Goal: Register for event/course

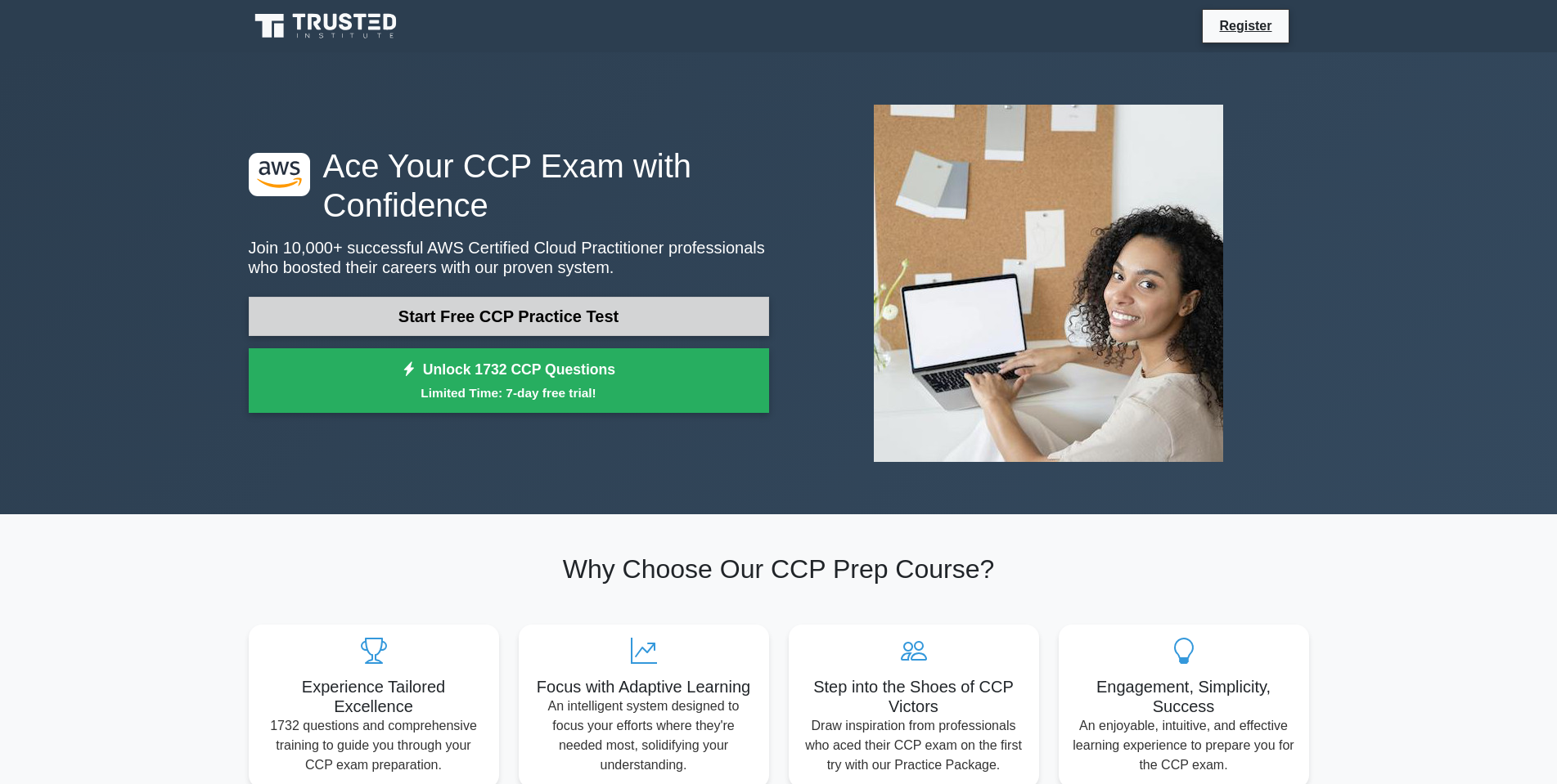
click at [567, 324] on link "Start Free CCP Practice Test" at bounding box center [509, 316] width 521 height 40
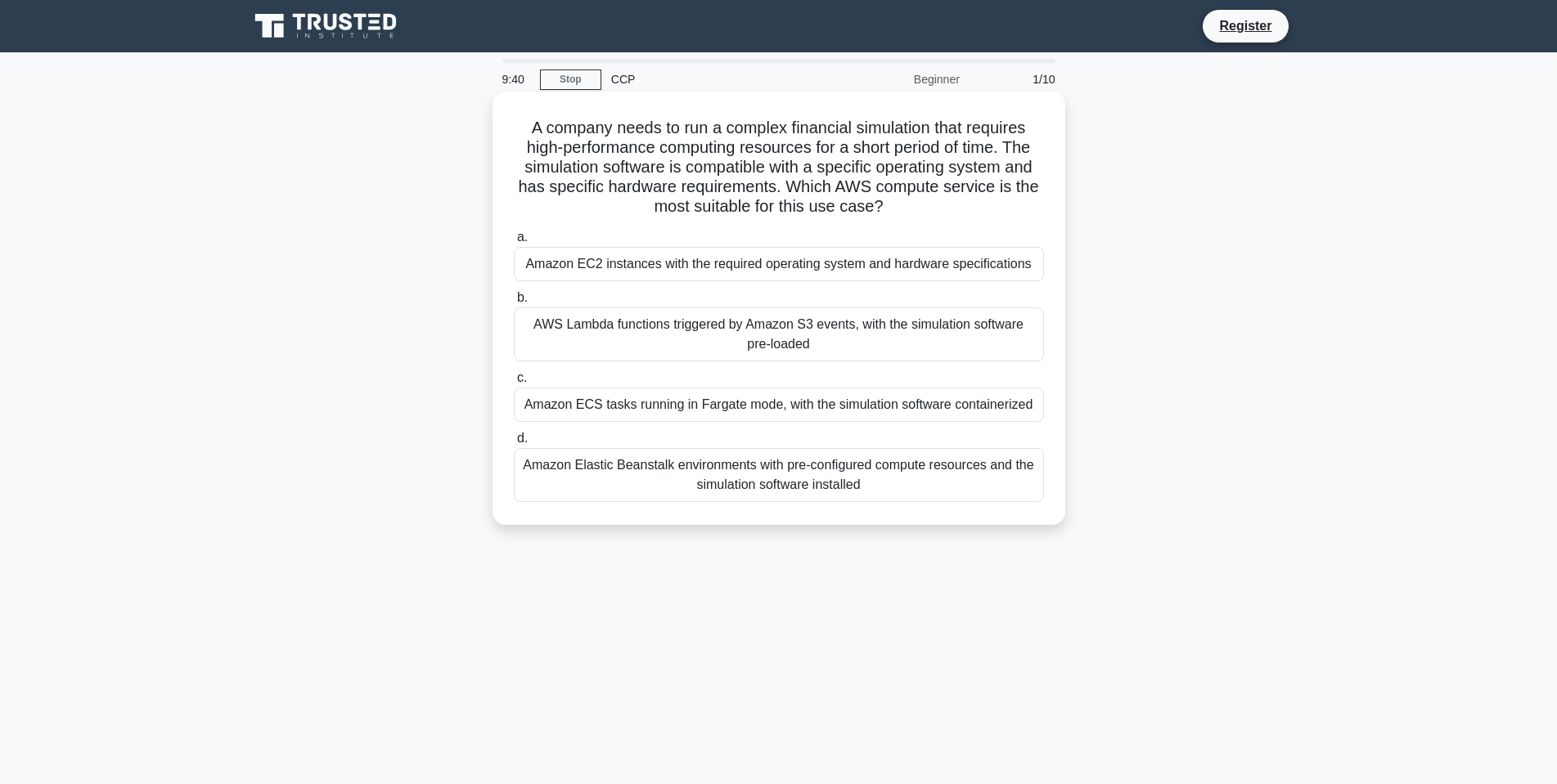
click at [692, 267] on div "Amazon EC2 instances with the required operating system and hardware specificat…" at bounding box center [779, 264] width 531 height 34
click at [514, 243] on input "a. Amazon EC2 instances with the required operating system and hardware specifi…" at bounding box center [514, 238] width 0 height 11
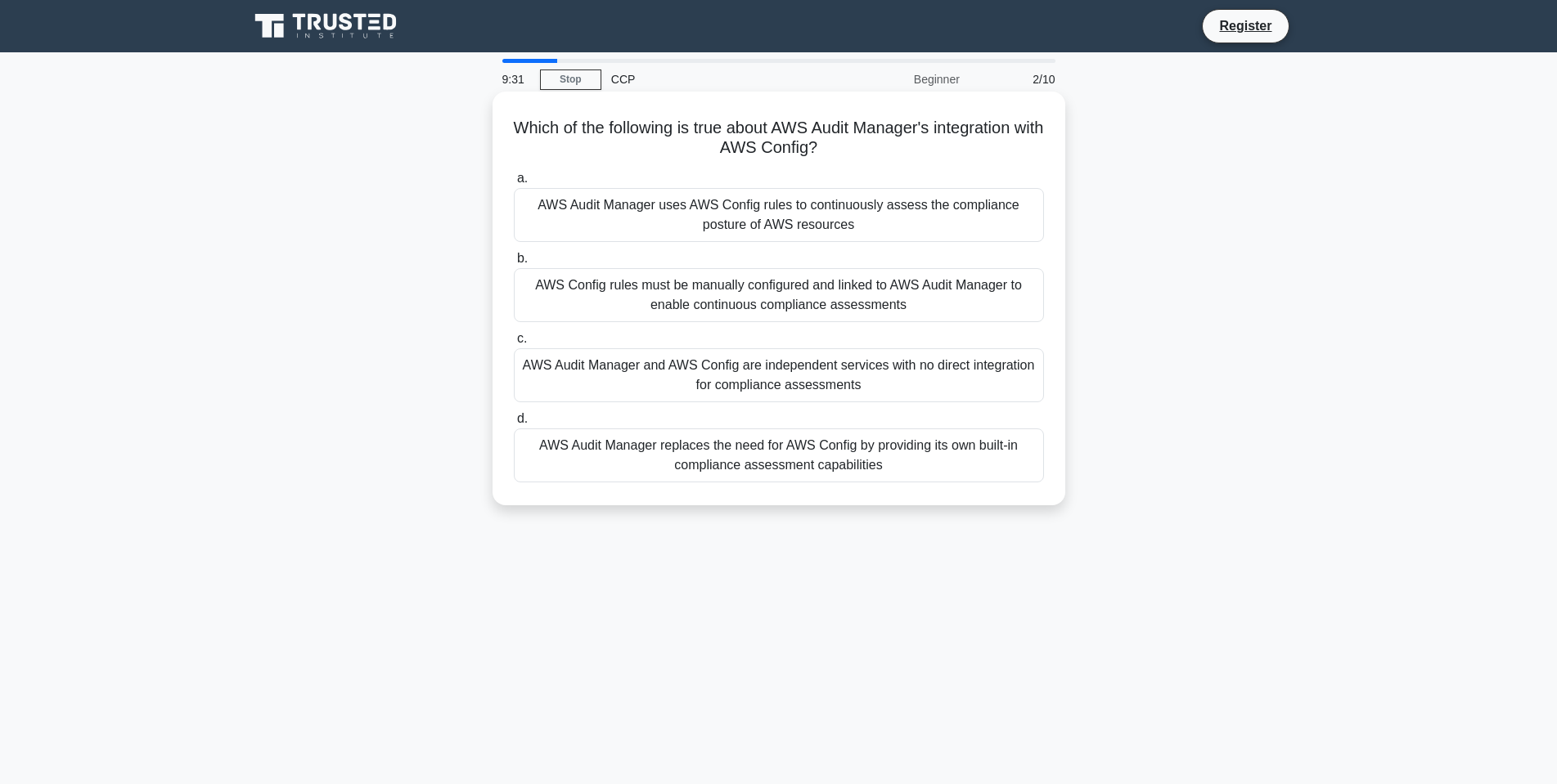
click at [764, 212] on div "AWS Audit Manager uses AWS Config rules to continuously assess the compliance p…" at bounding box center [779, 215] width 531 height 54
click at [514, 184] on input "a. AWS Audit Manager uses AWS Config rules to continuously assess the complianc…" at bounding box center [514, 179] width 0 height 11
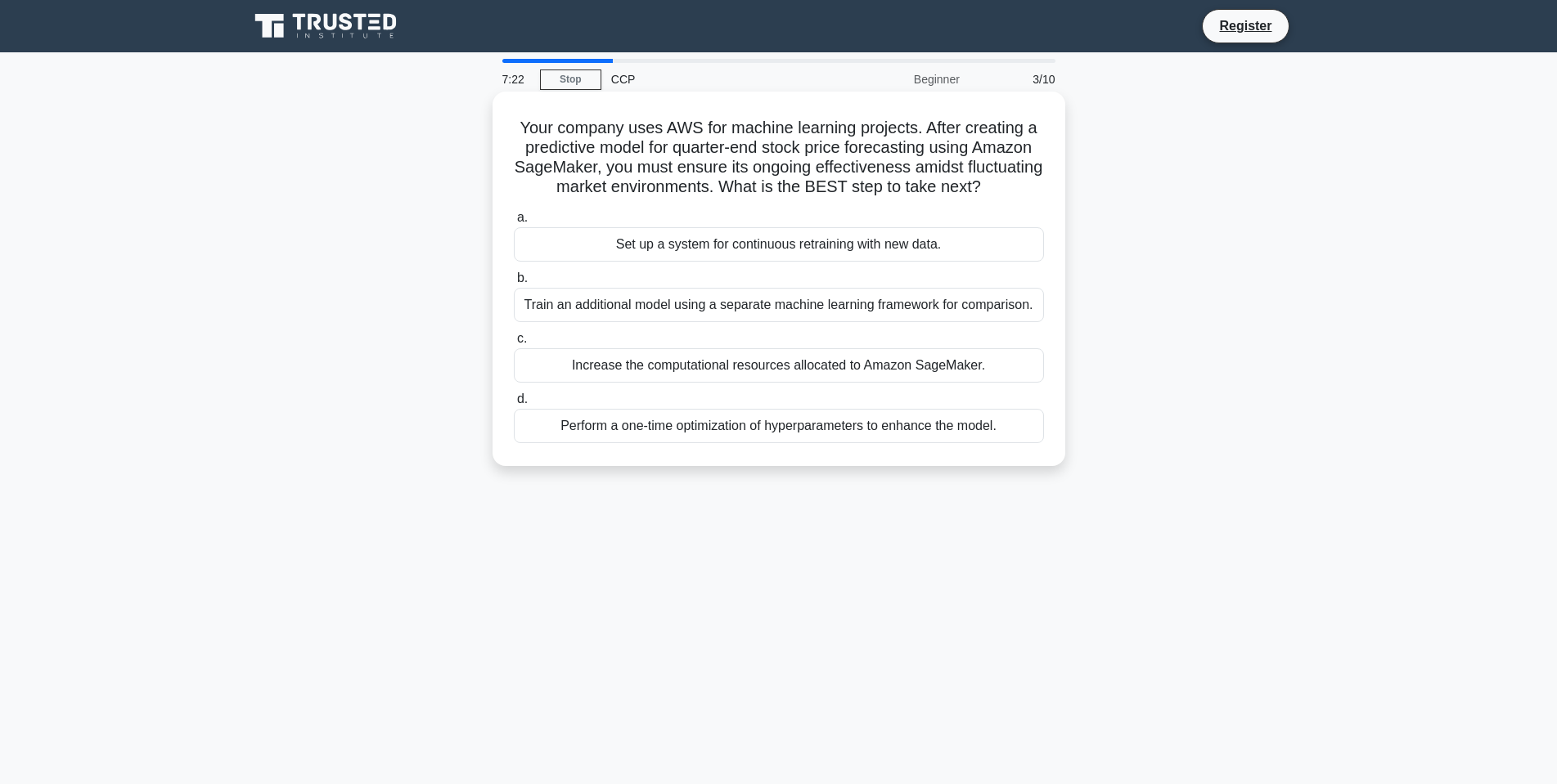
click at [837, 438] on div "Perform a one-time optimization of hyperparameters to enhance the model." at bounding box center [779, 426] width 531 height 34
click at [514, 404] on input "d. Perform a one-time optimization of hyperparameters to enhance the model." at bounding box center [514, 400] width 0 height 11
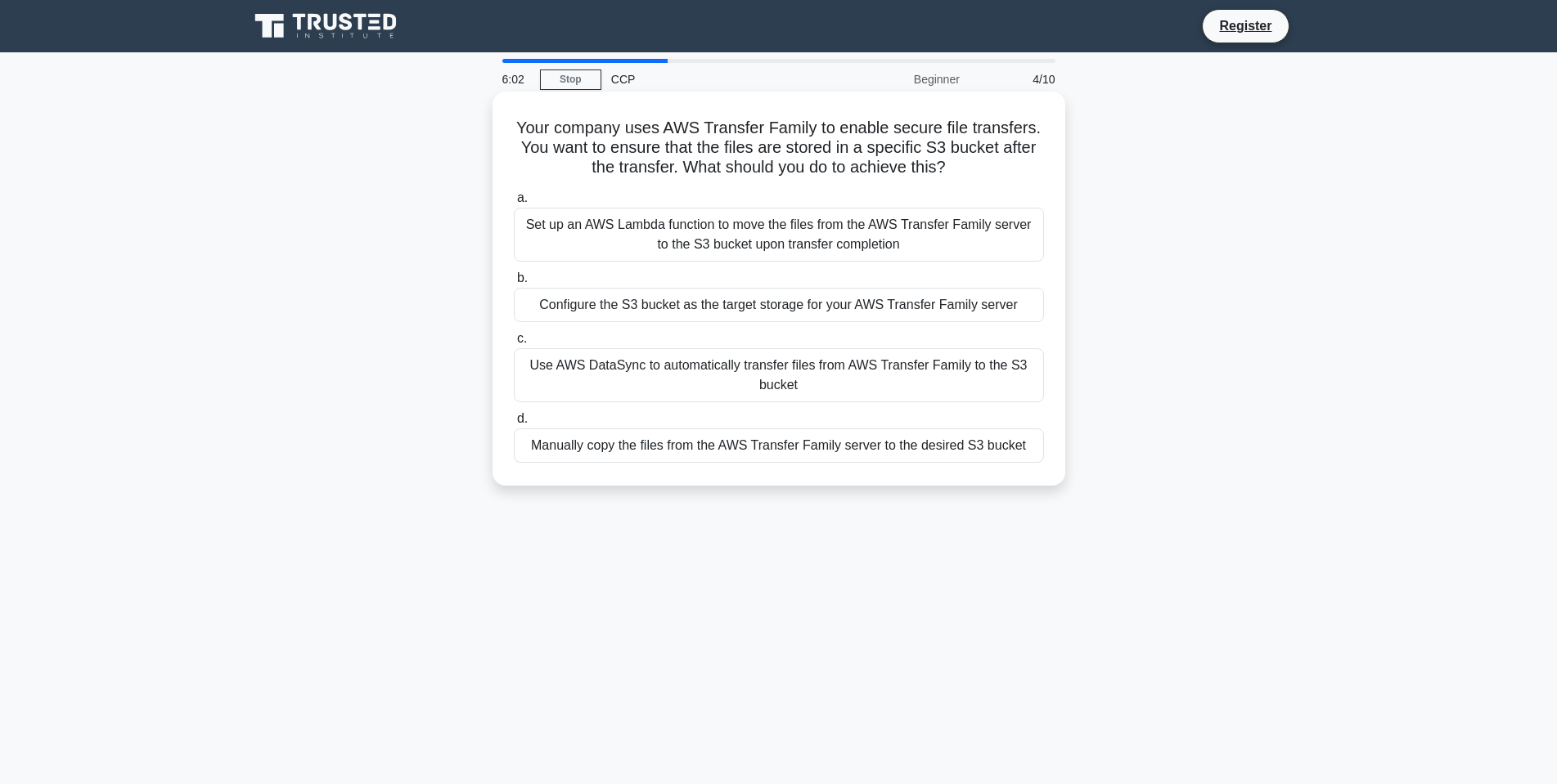
click at [679, 223] on div "Set up an AWS Lambda function to move the files from the AWS Transfer Family se…" at bounding box center [779, 234] width 531 height 54
click at [514, 204] on input "a. Set up an AWS Lambda function to move the files from the AWS Transfer Family…" at bounding box center [514, 199] width 0 height 11
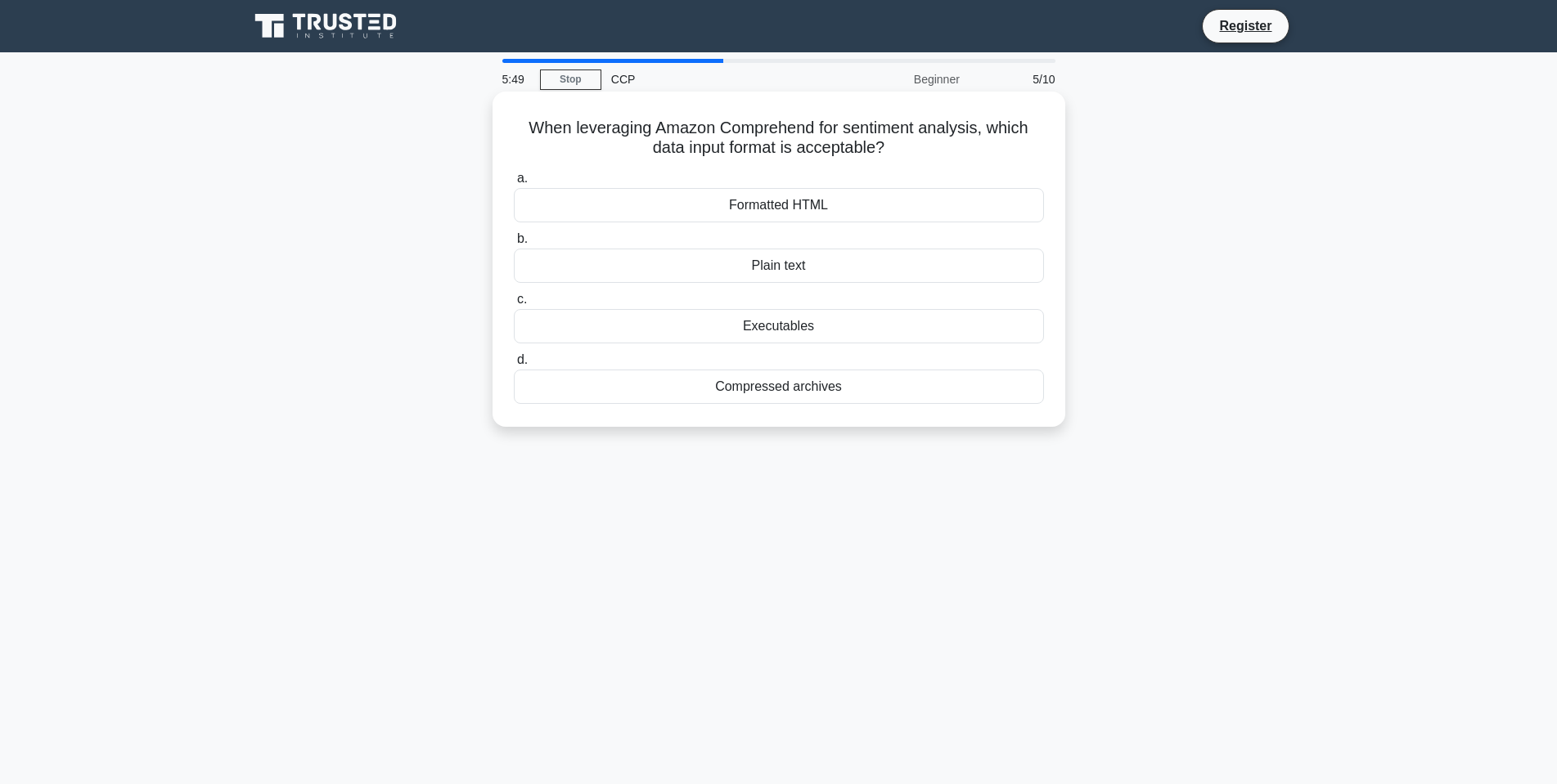
click at [772, 334] on div "Executables" at bounding box center [779, 325] width 531 height 34
click at [514, 305] on input "c. Executables" at bounding box center [514, 300] width 0 height 11
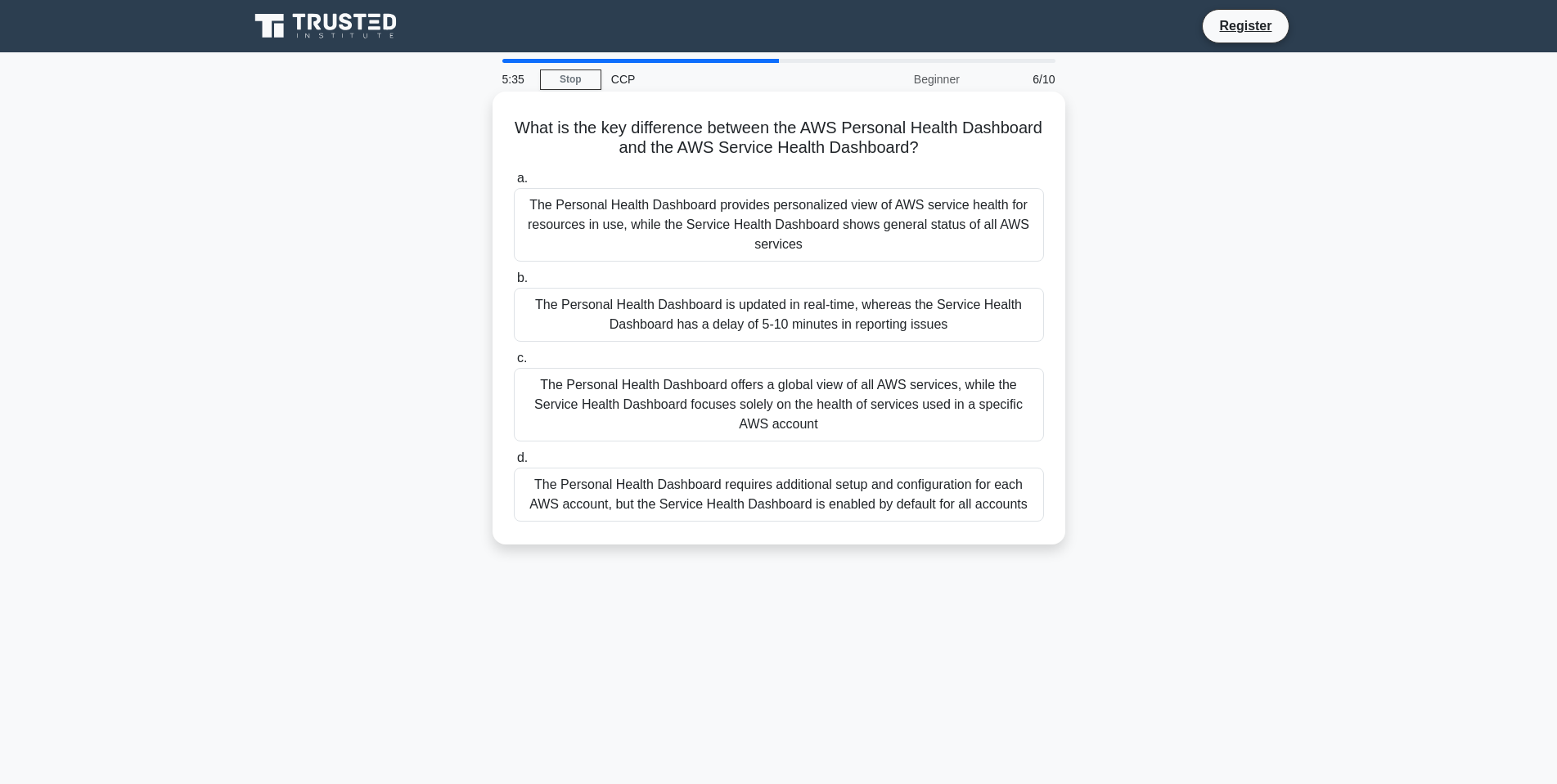
click at [723, 219] on div "The Personal Health Dashboard provides personalized view of AWS service health …" at bounding box center [779, 225] width 531 height 74
click at [514, 184] on input "a. The Personal Health Dashboard provides personalized view of AWS service heal…" at bounding box center [514, 179] width 0 height 11
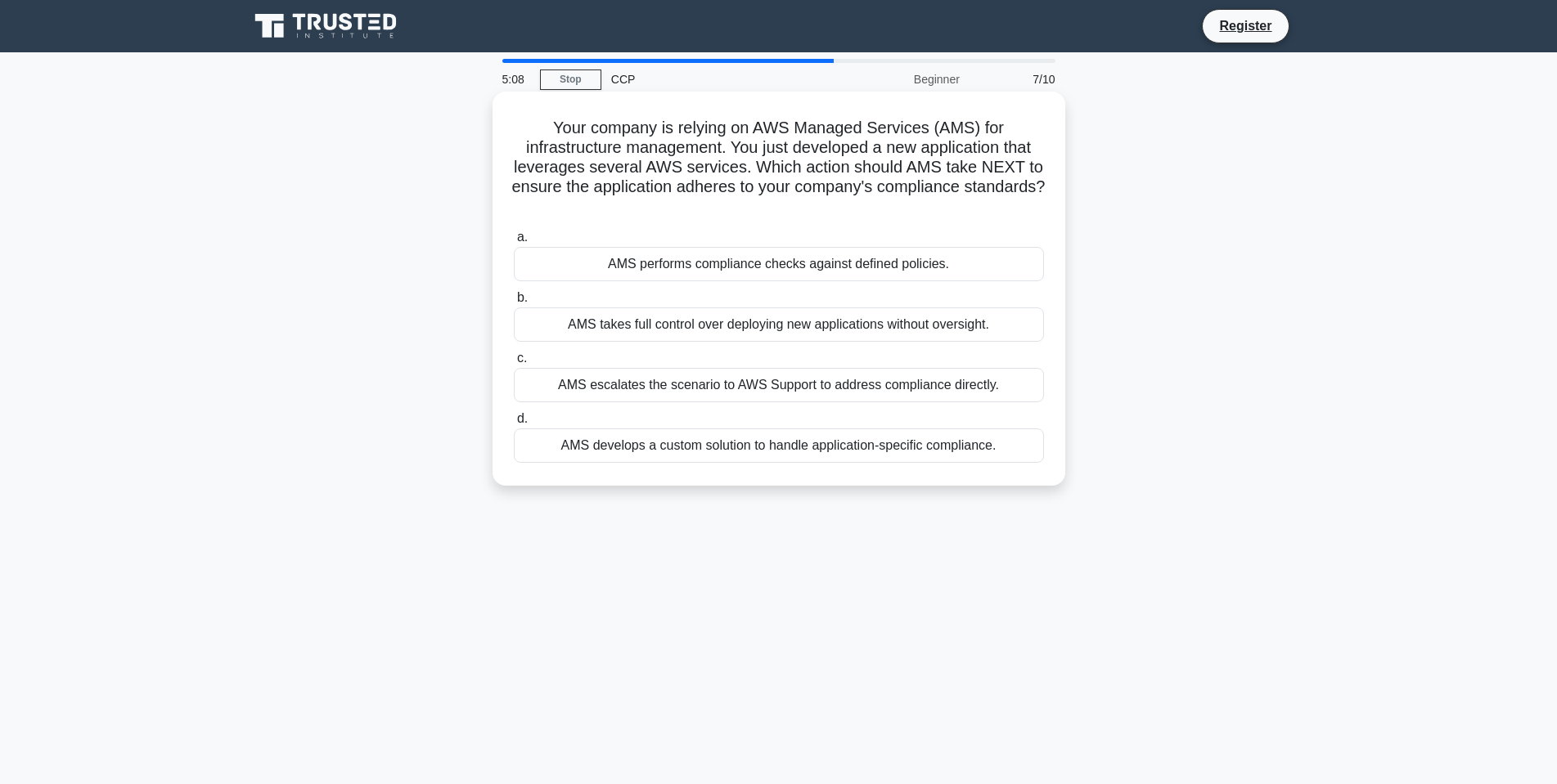
click at [712, 446] on div "AMS develops a custom solution to handle application-specific compliance." at bounding box center [779, 445] width 531 height 34
click at [514, 425] on input "d. AMS develops a custom solution to handle application-specific compliance." at bounding box center [514, 419] width 0 height 11
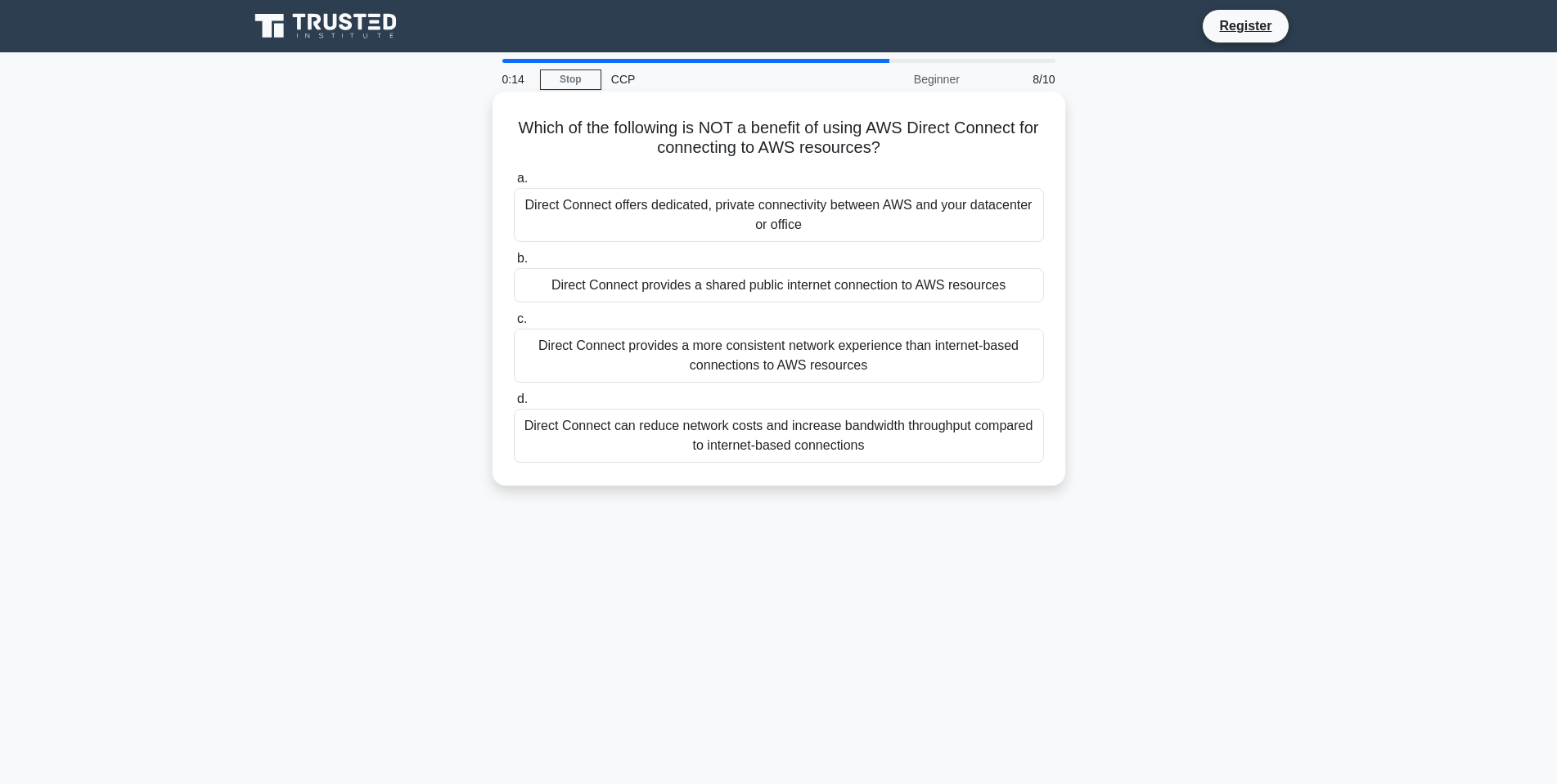
click at [801, 211] on div "Direct Connect offers dedicated, private connectivity between AWS and your data…" at bounding box center [779, 215] width 531 height 54
click at [514, 184] on input "a. Direct Connect offers dedicated, private connectivity between AWS and your d…" at bounding box center [514, 179] width 0 height 11
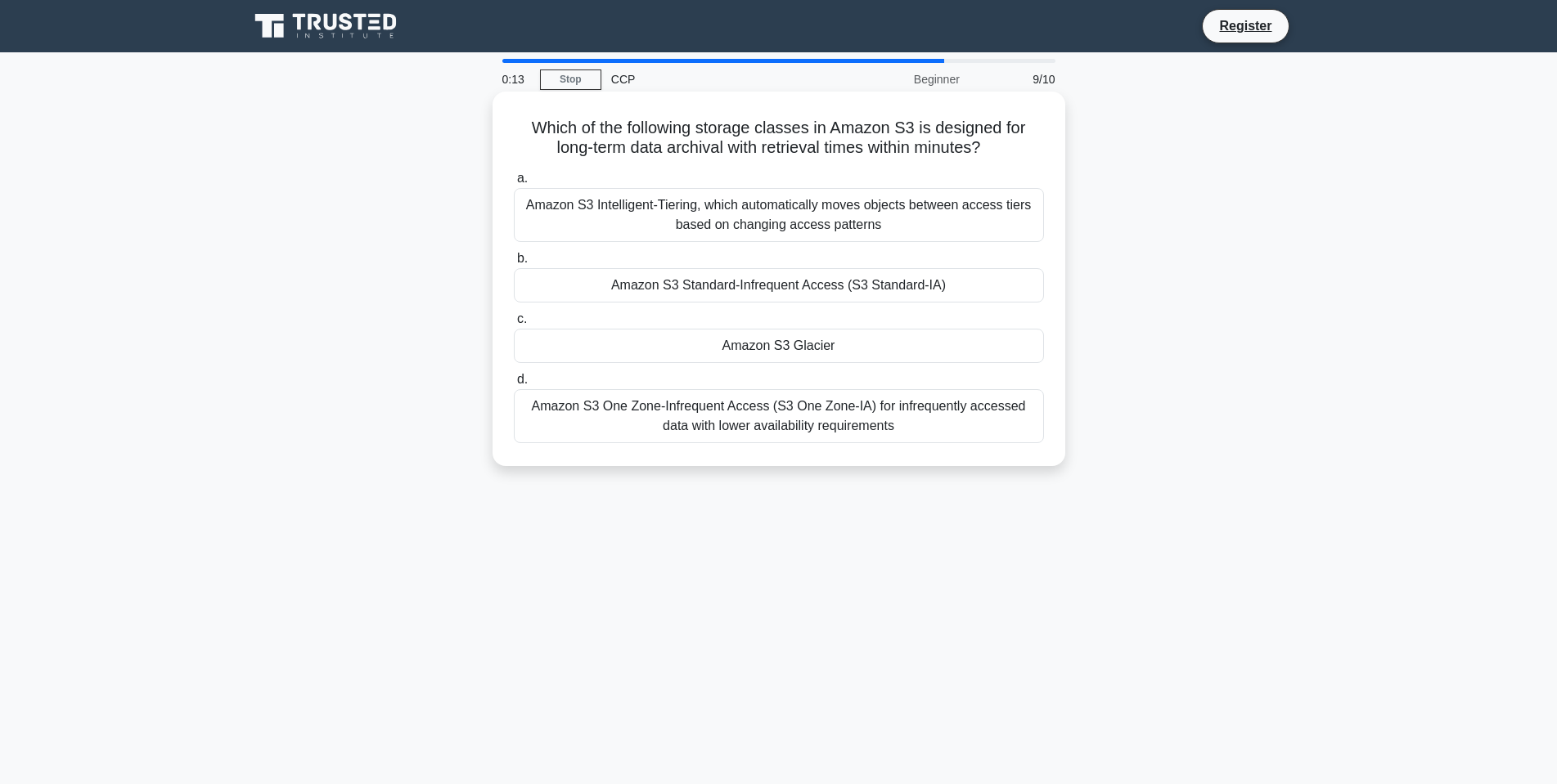
click at [762, 350] on div "Amazon S3 Glacier" at bounding box center [779, 346] width 531 height 34
click at [514, 324] on input "c. Amazon S3 Glacier" at bounding box center [514, 320] width 0 height 11
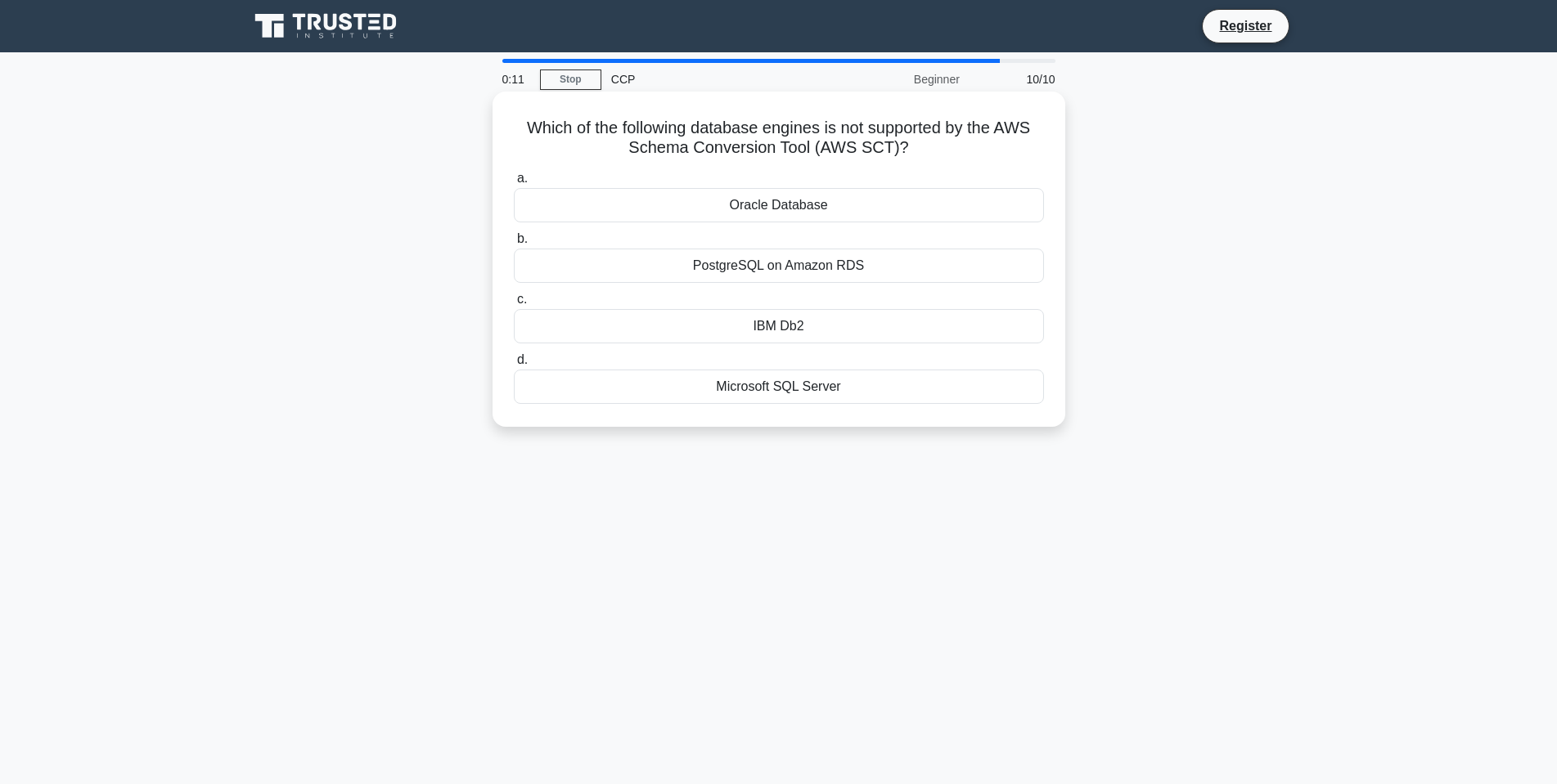
click at [797, 248] on label "b. PostgreSQL on Amazon RDS" at bounding box center [779, 256] width 531 height 54
click at [514, 244] on input "b. PostgreSQL on Amazon RDS" at bounding box center [514, 239] width 0 height 11
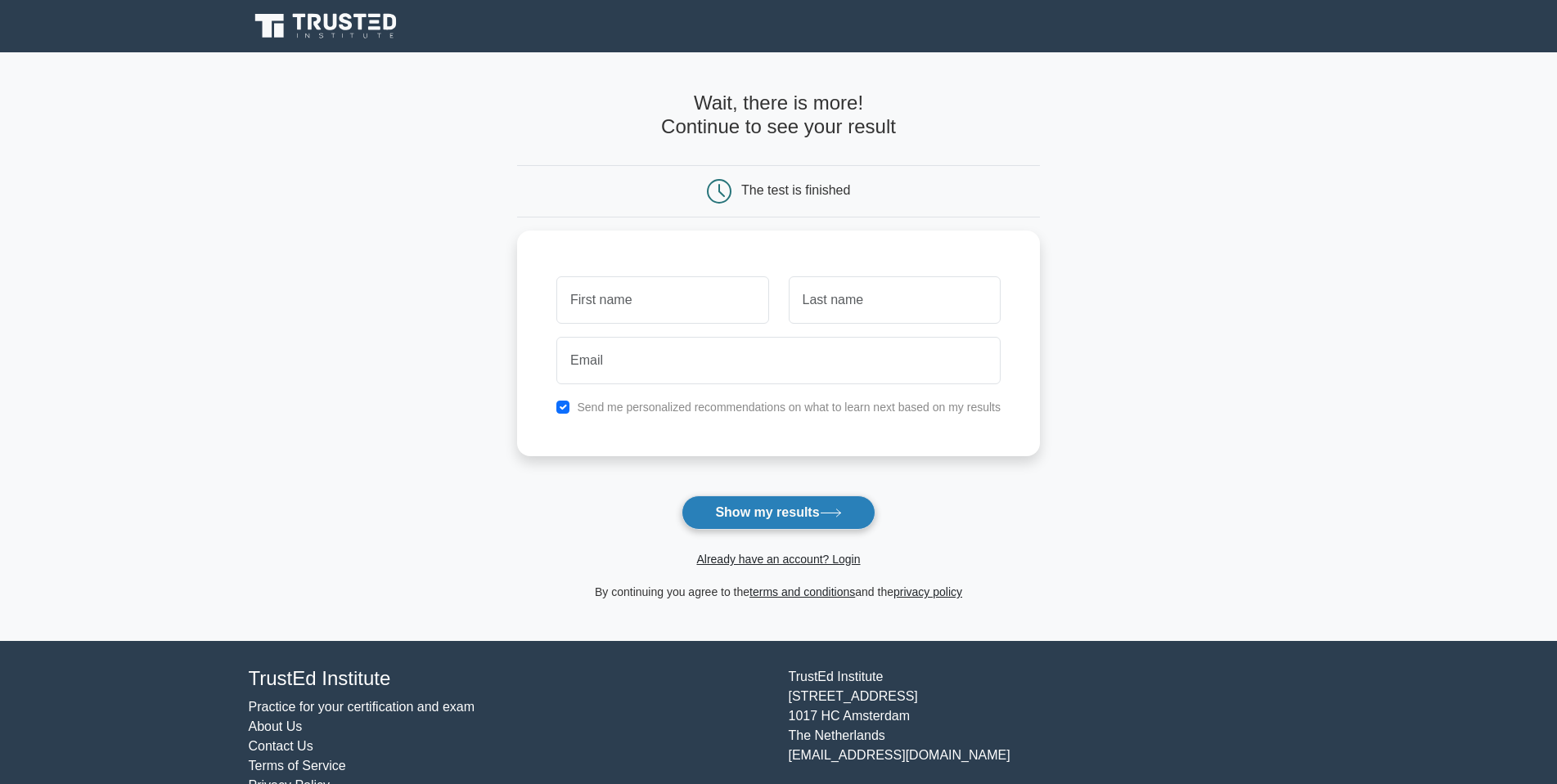
click at [813, 515] on button "Show my results" at bounding box center [778, 512] width 193 height 34
click at [814, 515] on button "Show my results" at bounding box center [778, 512] width 193 height 34
click at [814, 513] on button "Show my results" at bounding box center [778, 512] width 193 height 34
click at [1015, 484] on form "Wait, there is more! Continue to see your result The test is finished and the" at bounding box center [778, 347] width 523 height 510
click at [629, 309] on input "text" at bounding box center [662, 296] width 212 height 48
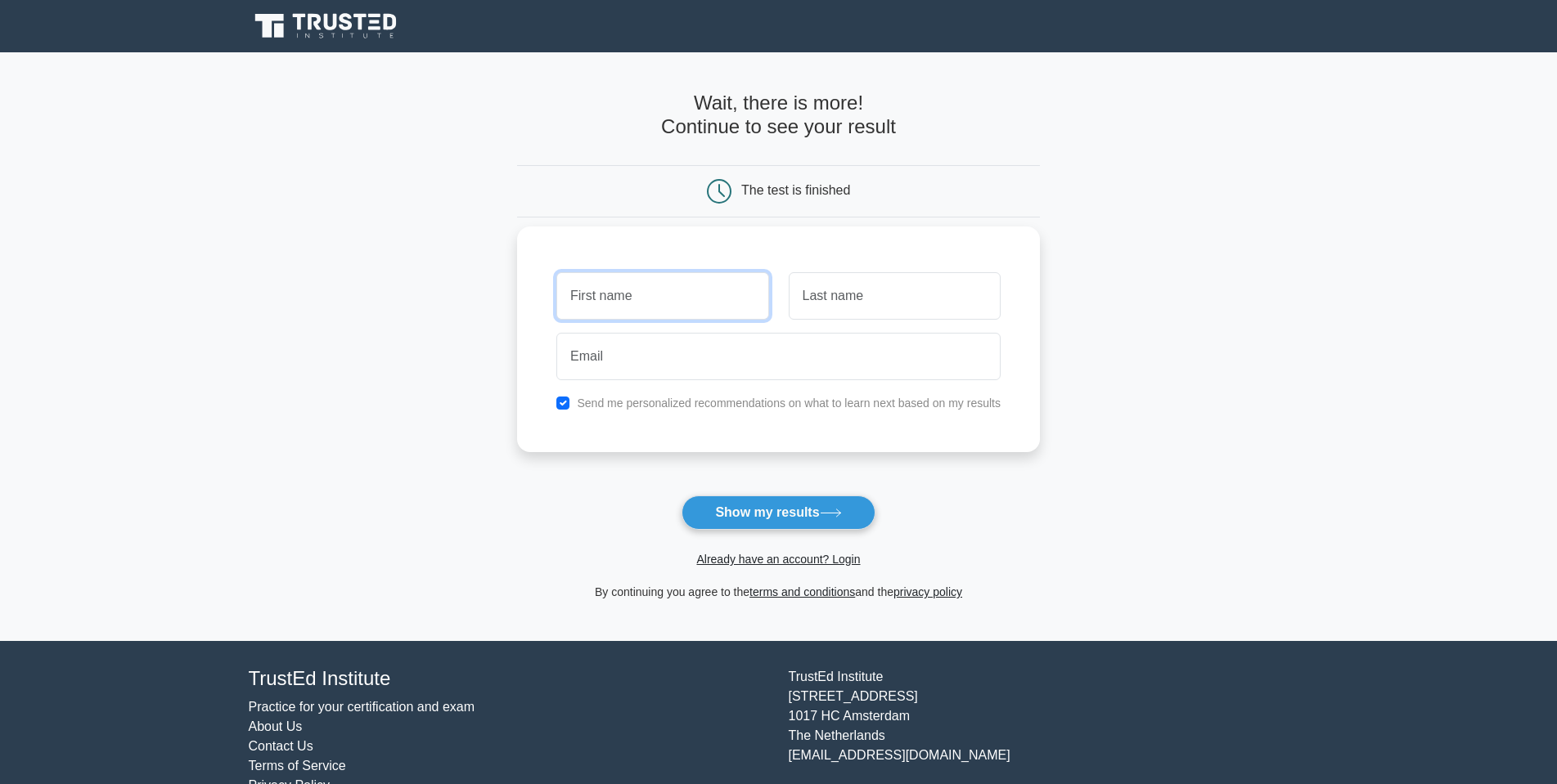
click at [649, 301] on input "text" at bounding box center [662, 296] width 212 height 48
click at [1139, 311] on main "Wait, there is more! Continue to see your result The test is finished and the" at bounding box center [778, 347] width 1557 height 589
